Goal: Information Seeking & Learning: Compare options

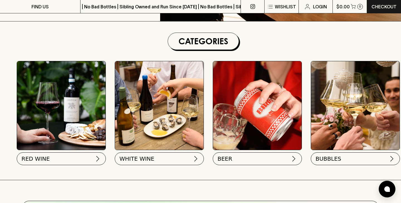
scroll to position [149, 0]
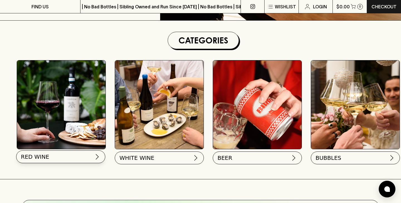
click at [73, 158] on button "RED WINE" at bounding box center [60, 157] width 89 height 13
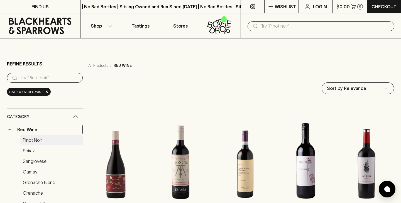
click at [31, 140] on link "Pinot Noir" at bounding box center [51, 139] width 62 height 9
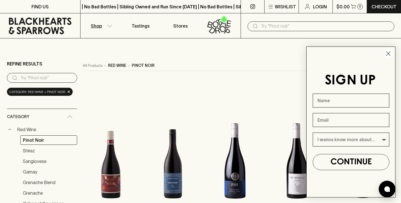
click at [388, 54] on icon "Close dialog" at bounding box center [389, 54] width 4 height 4
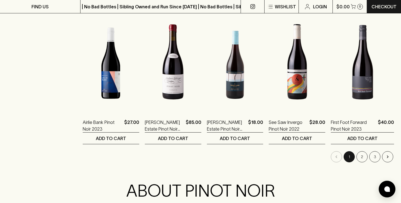
scroll to position [543, 0]
click at [362, 159] on button "2" at bounding box center [362, 157] width 11 height 11
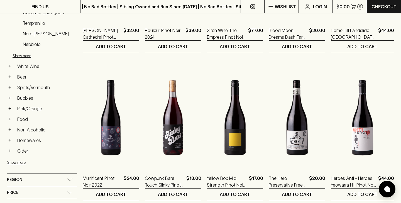
scroll to position [192, 0]
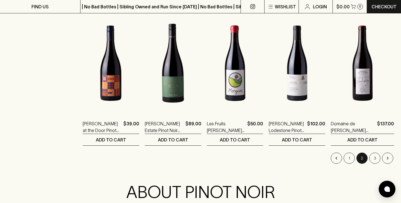
scroll to position [552, 0]
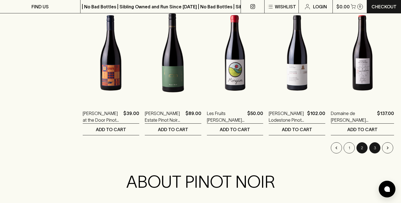
click at [376, 151] on button "3" at bounding box center [375, 147] width 11 height 11
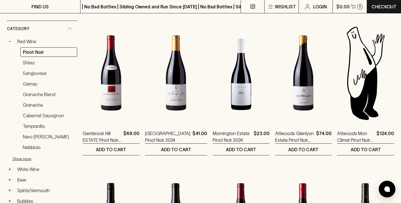
scroll to position [121, 0]
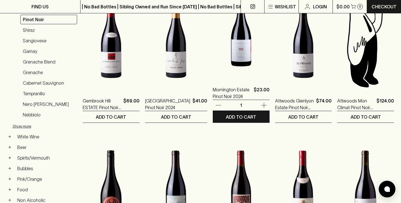
click at [239, 53] on img at bounding box center [241, 29] width 57 height 98
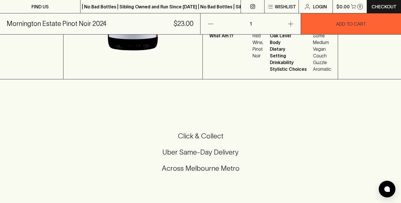
scroll to position [313, 0]
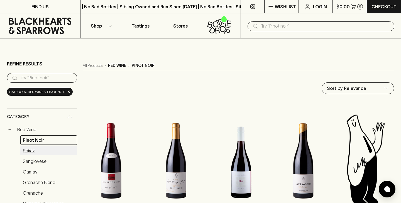
click at [30, 151] on link "Shiraz" at bounding box center [48, 150] width 57 height 9
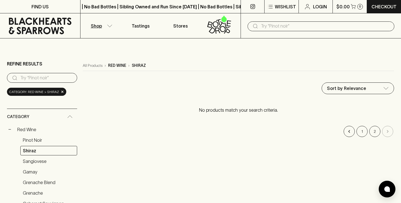
click at [32, 27] on icon at bounding box center [40, 26] width 72 height 17
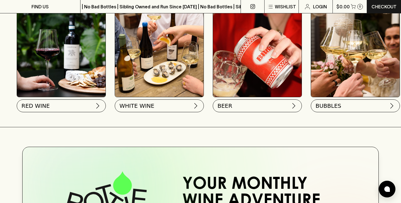
scroll to position [200, 0]
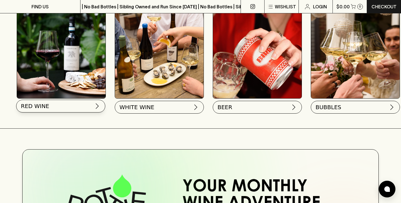
click at [53, 104] on button "RED WINE" at bounding box center [60, 106] width 89 height 13
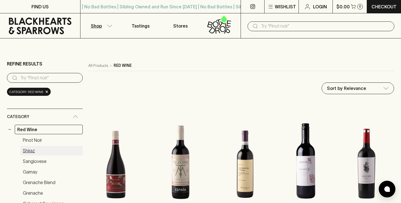
click at [31, 151] on link "Shiraz" at bounding box center [51, 150] width 62 height 9
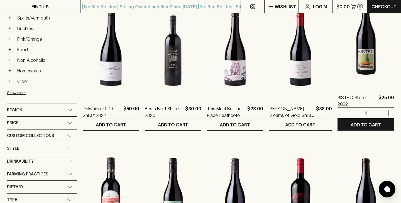
scroll to position [274, 0]
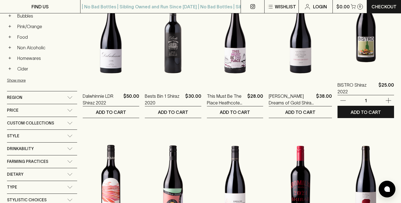
click at [375, 45] on img at bounding box center [366, 25] width 57 height 98
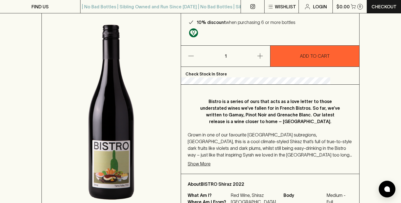
scroll to position [72, 0]
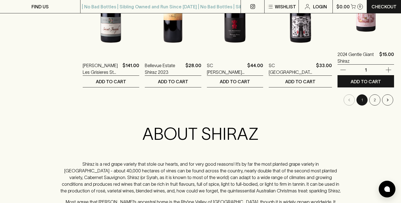
scroll to position [608, 0]
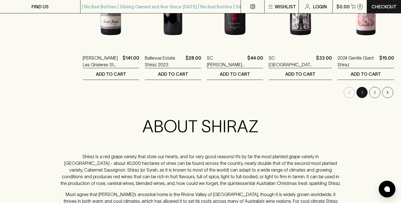
click at [374, 94] on button "2" at bounding box center [375, 92] width 11 height 11
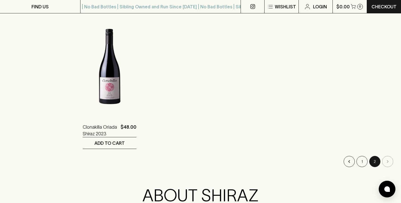
scroll to position [540, 0]
